Goal: Task Accomplishment & Management: Manage account settings

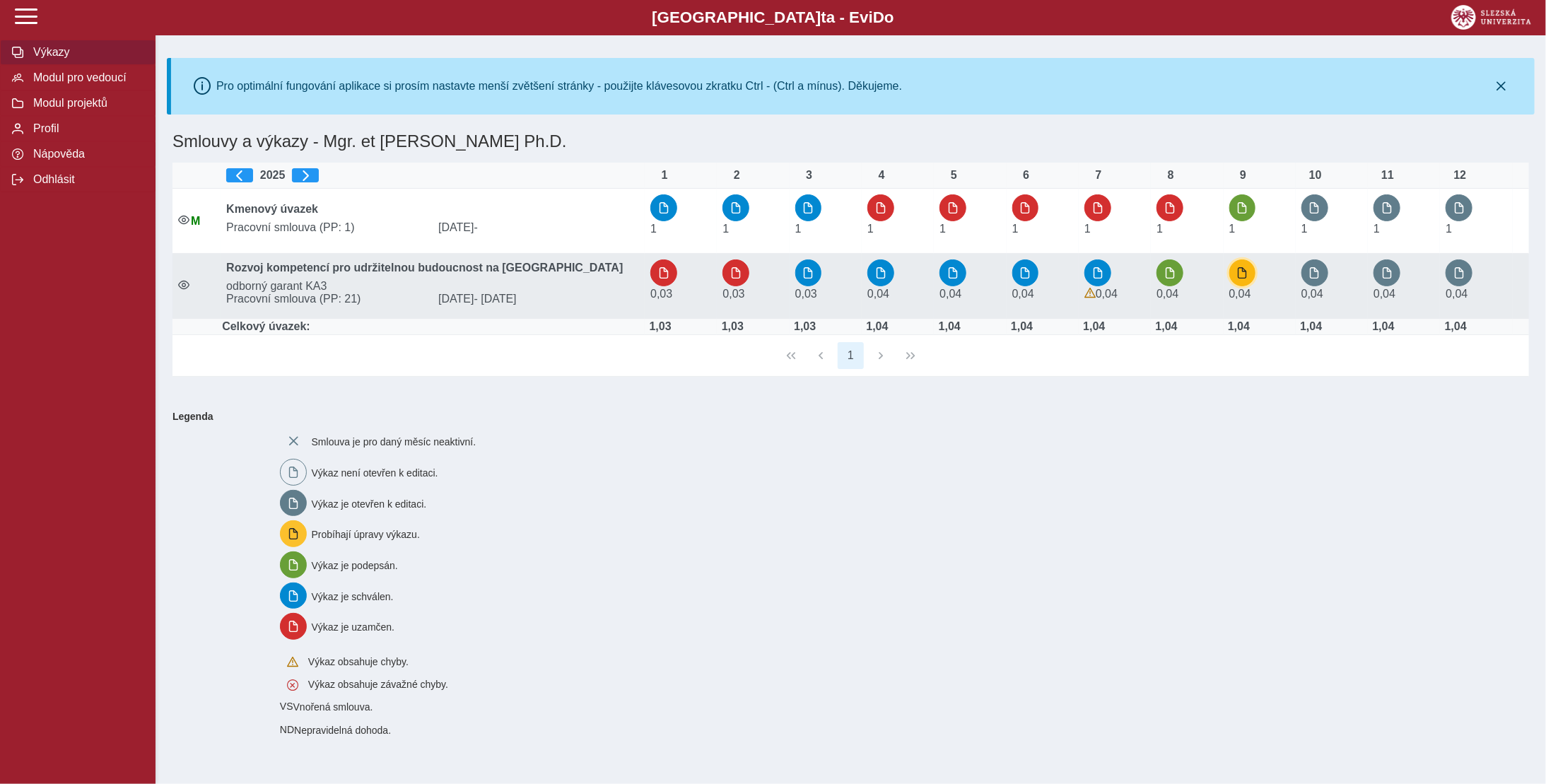
click at [1244, 272] on span "button" at bounding box center [1242, 272] width 11 height 11
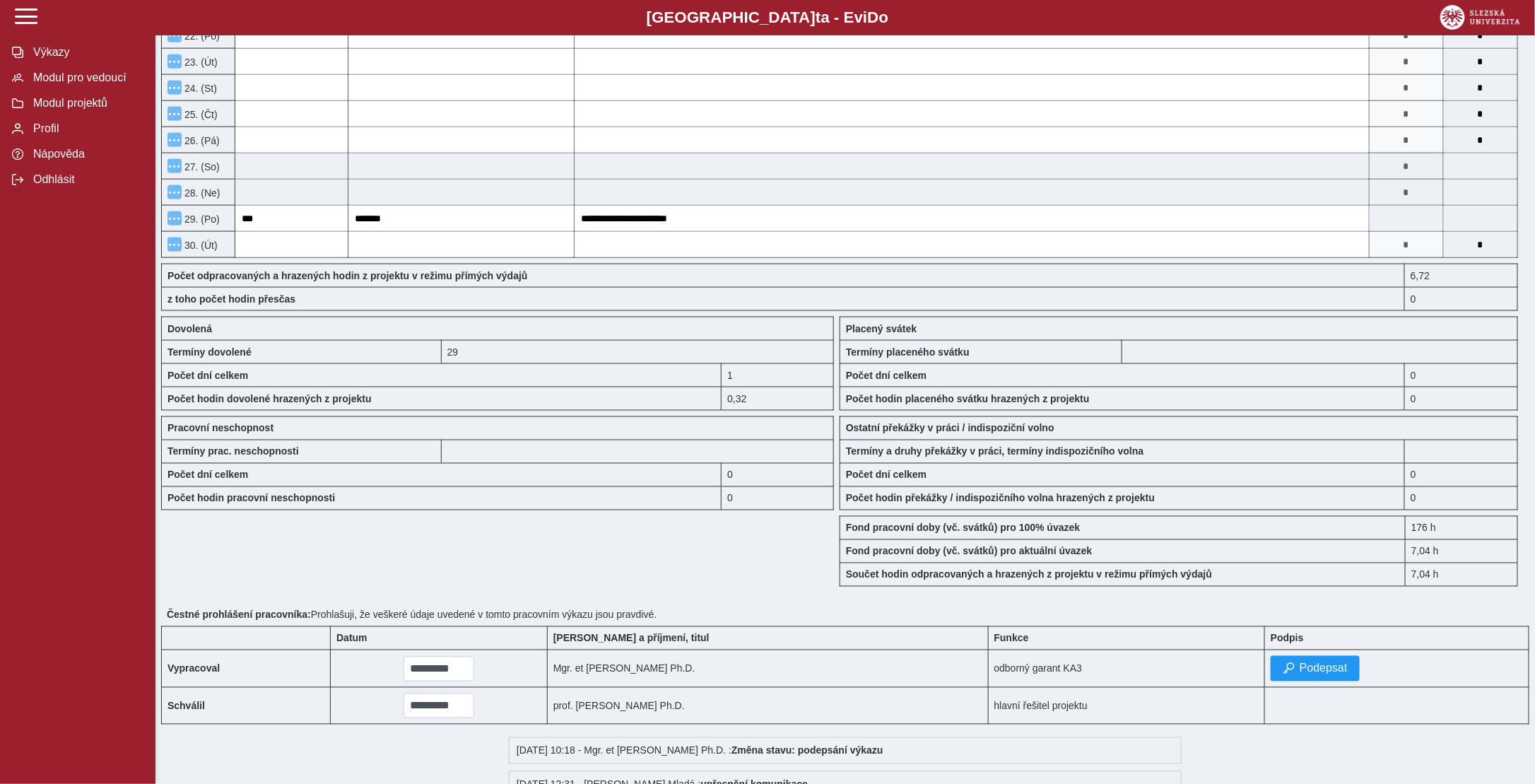
scroll to position [918, 0]
drag, startPoint x: 1317, startPoint y: 644, endPoint x: 1293, endPoint y: 737, distance: 96.0
click at [1293, 737] on div "Zpět Pracovní výkaz (stav: nepodepsán) Editovat Možnosti Název projektu Název p…" at bounding box center [845, 53] width 1368 height 1703
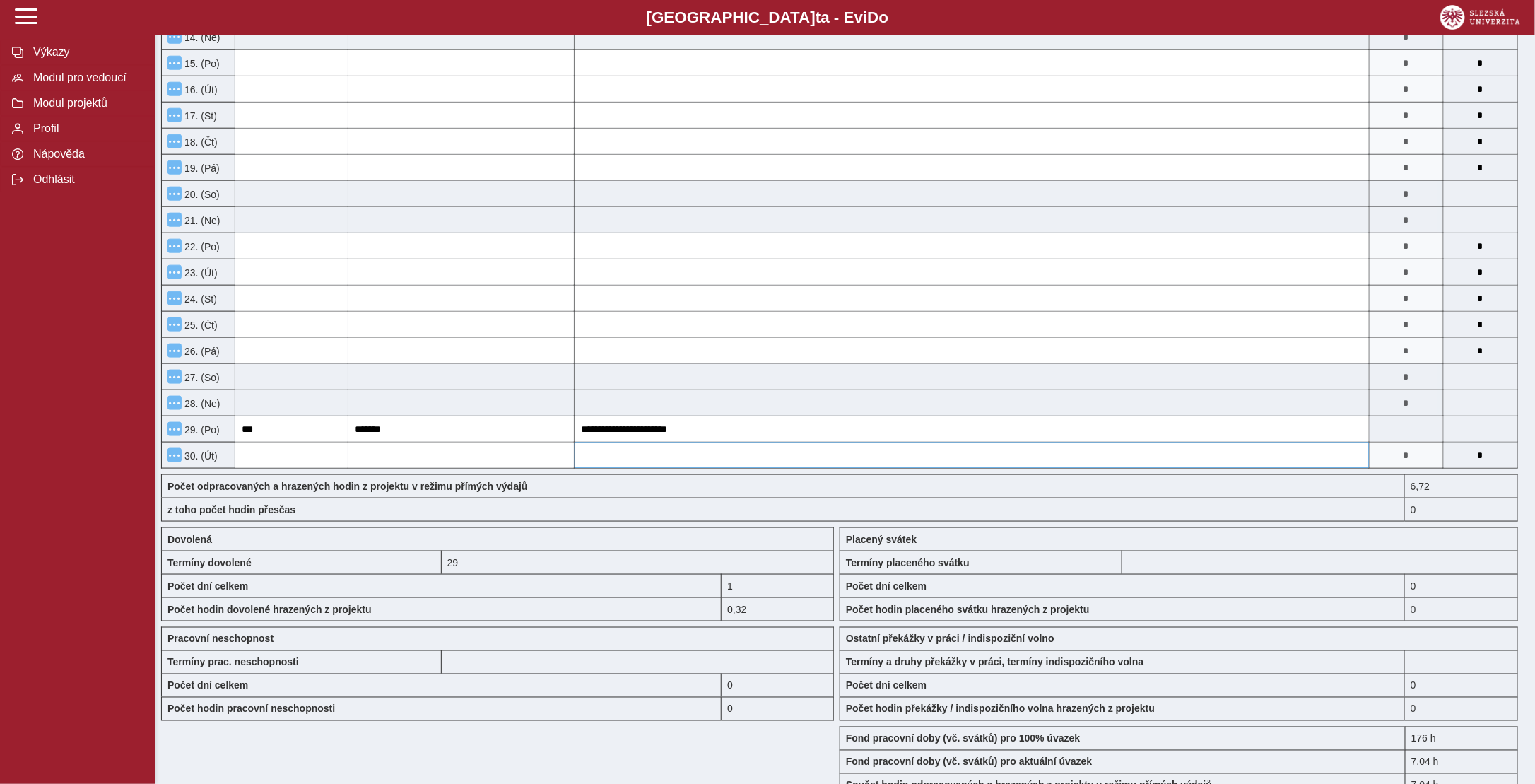
scroll to position [848, 0]
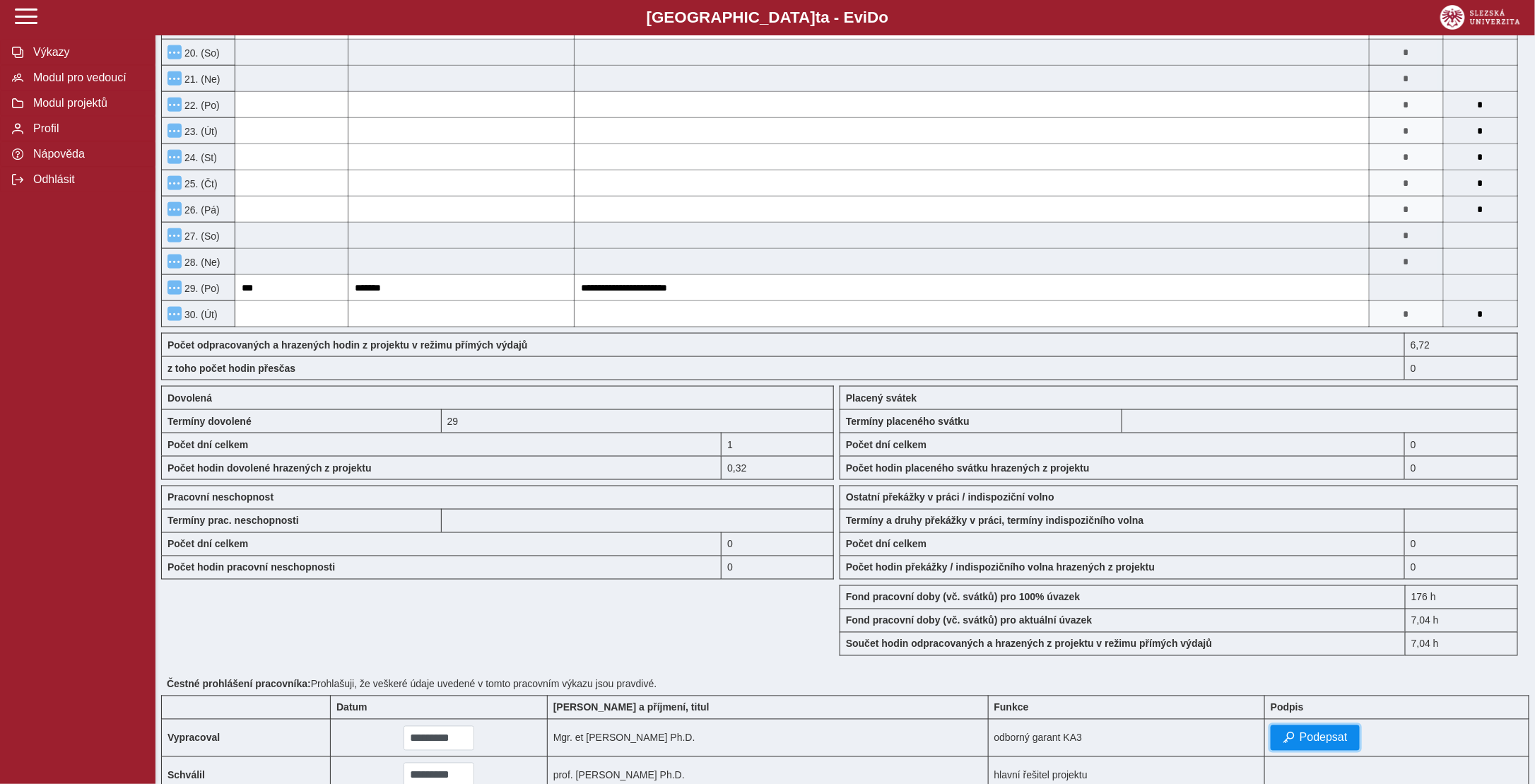
click at [1322, 731] on span "Podepsat" at bounding box center [1324, 738] width 48 height 13
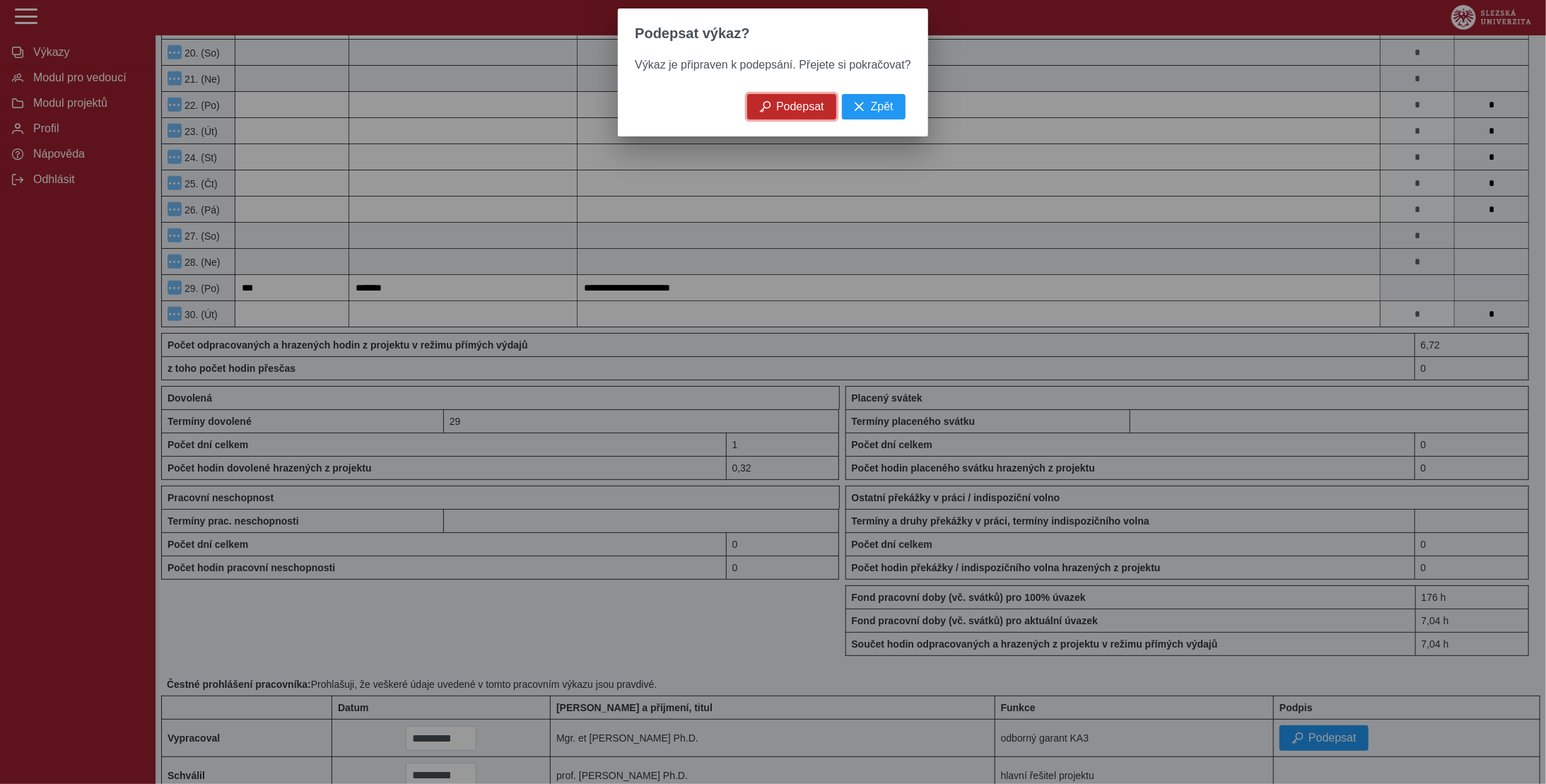
click at [800, 113] on span "Podepsat" at bounding box center [800, 107] width 48 height 13
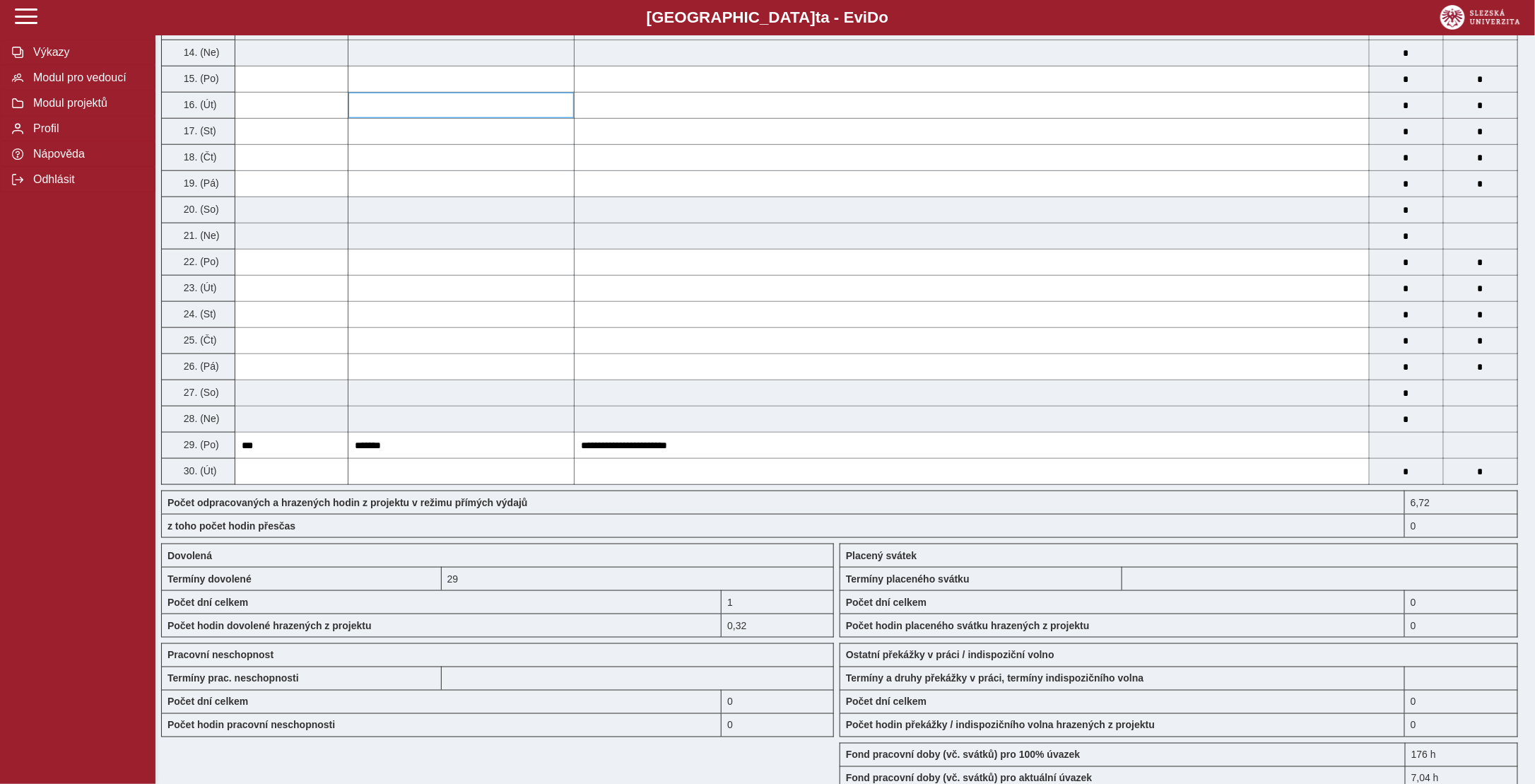
scroll to position [565, 0]
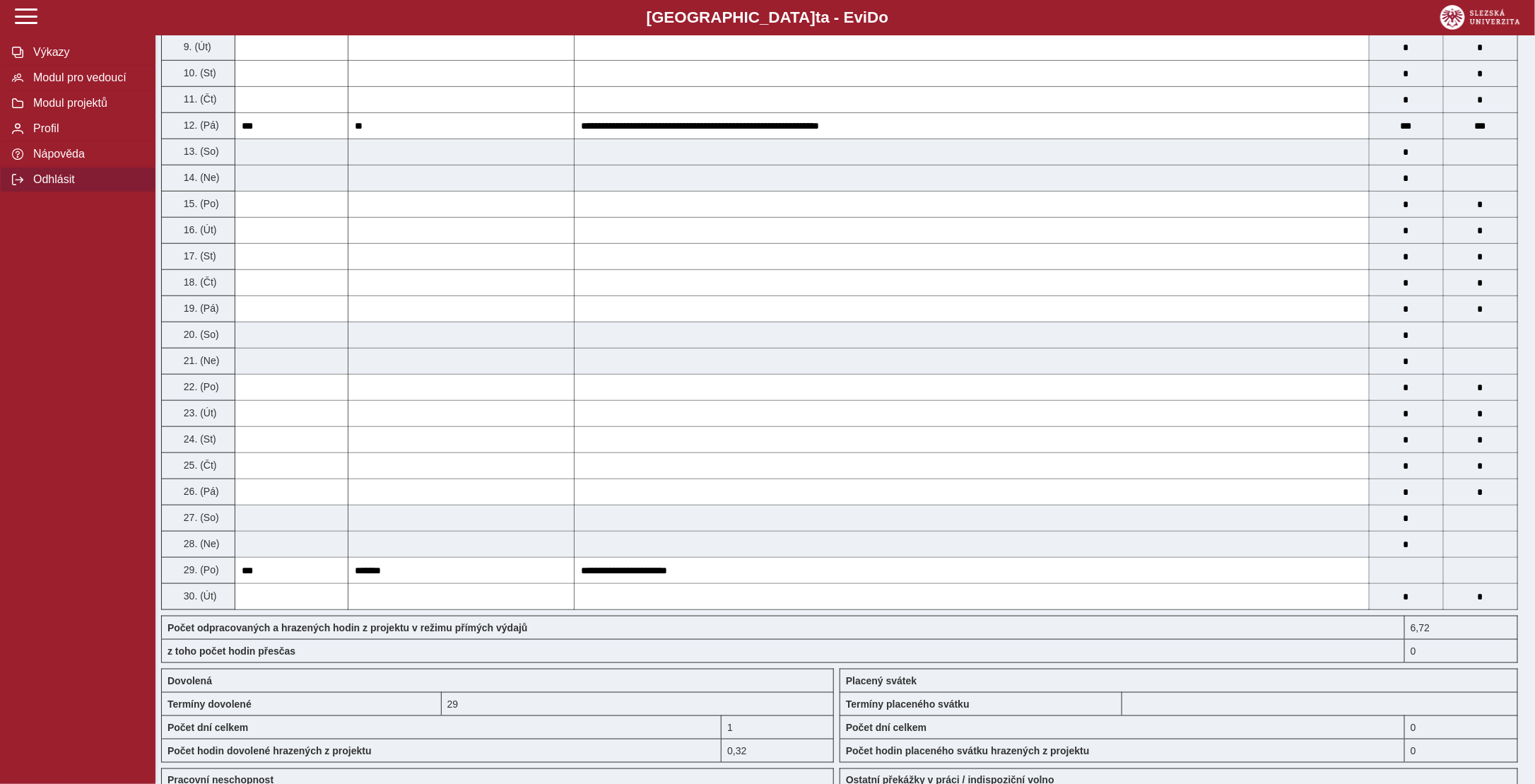
click at [38, 186] on span "Odhlásit" at bounding box center [86, 180] width 115 height 13
